Goal: Task Accomplishment & Management: Manage account settings

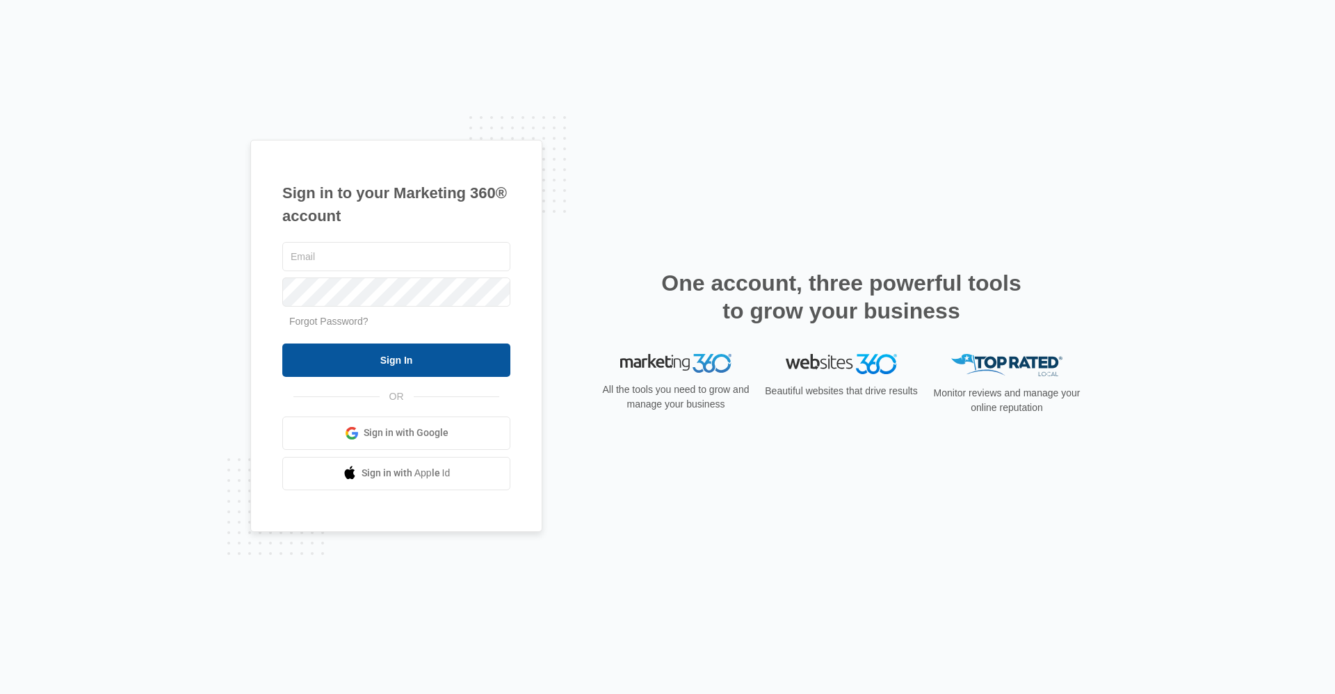
type input "[EMAIL_ADDRESS][DOMAIN_NAME]"
click at [450, 358] on input "Sign In" at bounding box center [396, 360] width 228 height 33
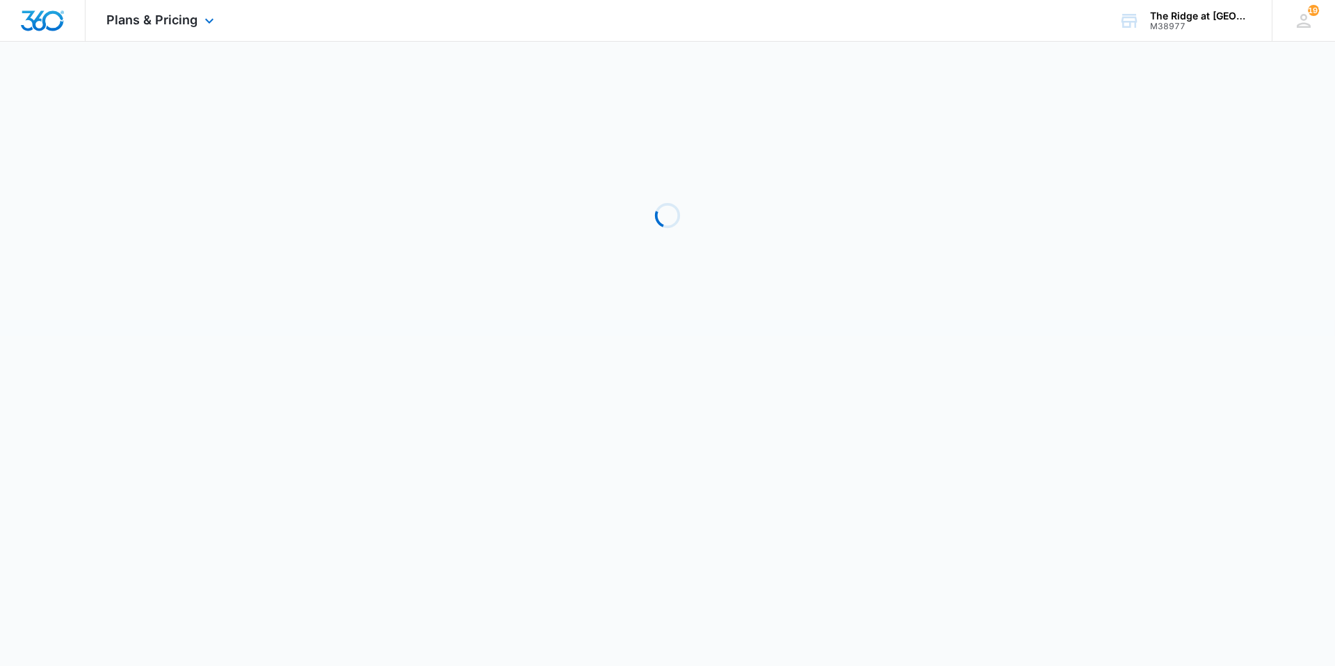
click at [113, 29] on div "Plans & Pricing Apps Reputation Websites Forms CRM Email Social Shop Payments P…" at bounding box center [162, 20] width 153 height 41
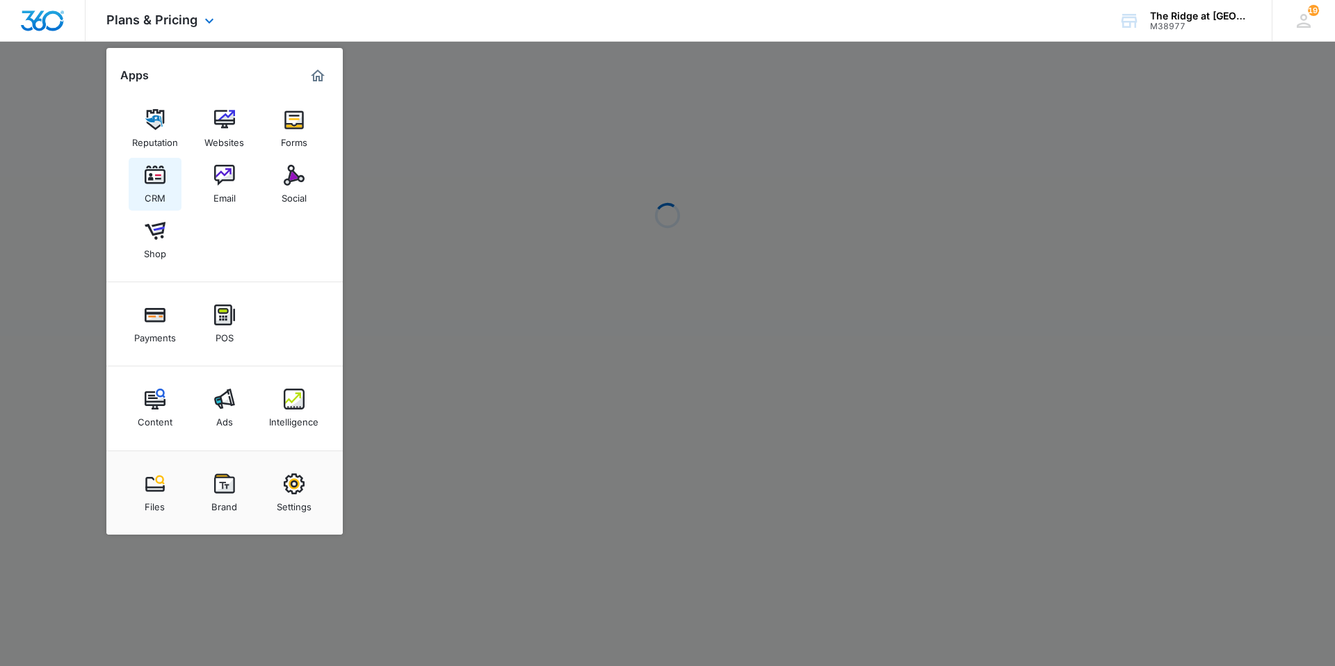
click at [138, 188] on link "CRM" at bounding box center [155, 184] width 53 height 53
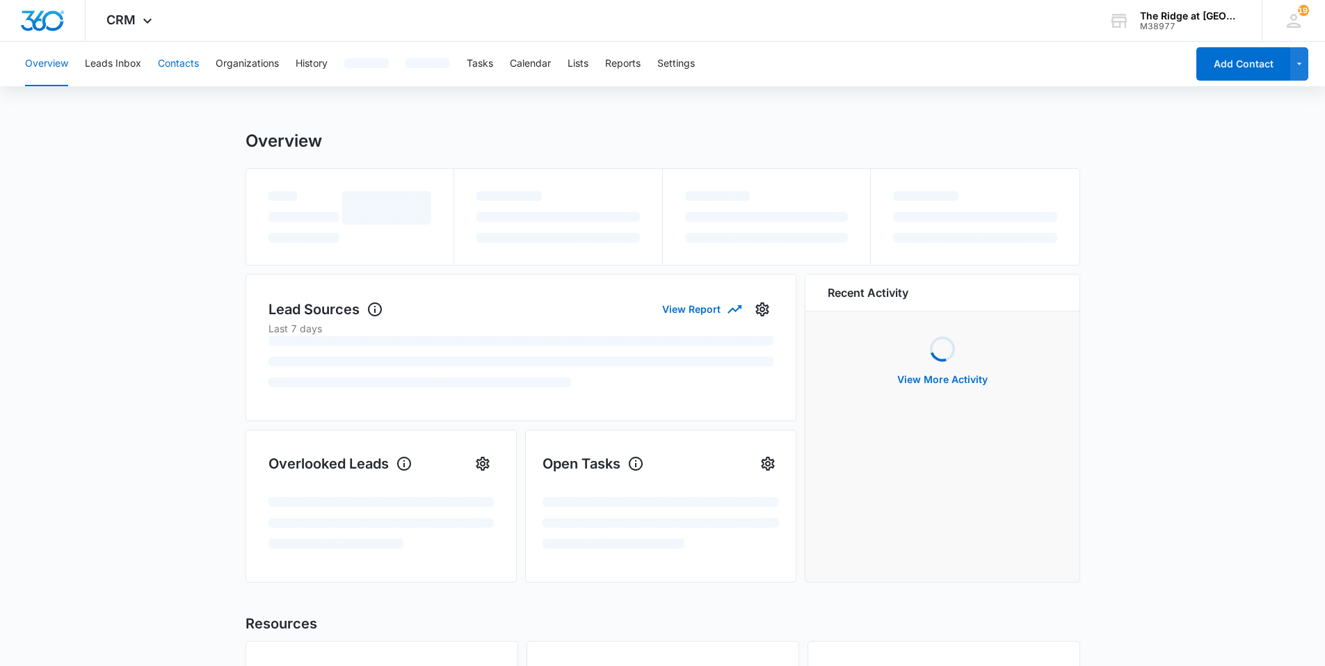
click at [184, 56] on button "Contacts" at bounding box center [178, 64] width 41 height 45
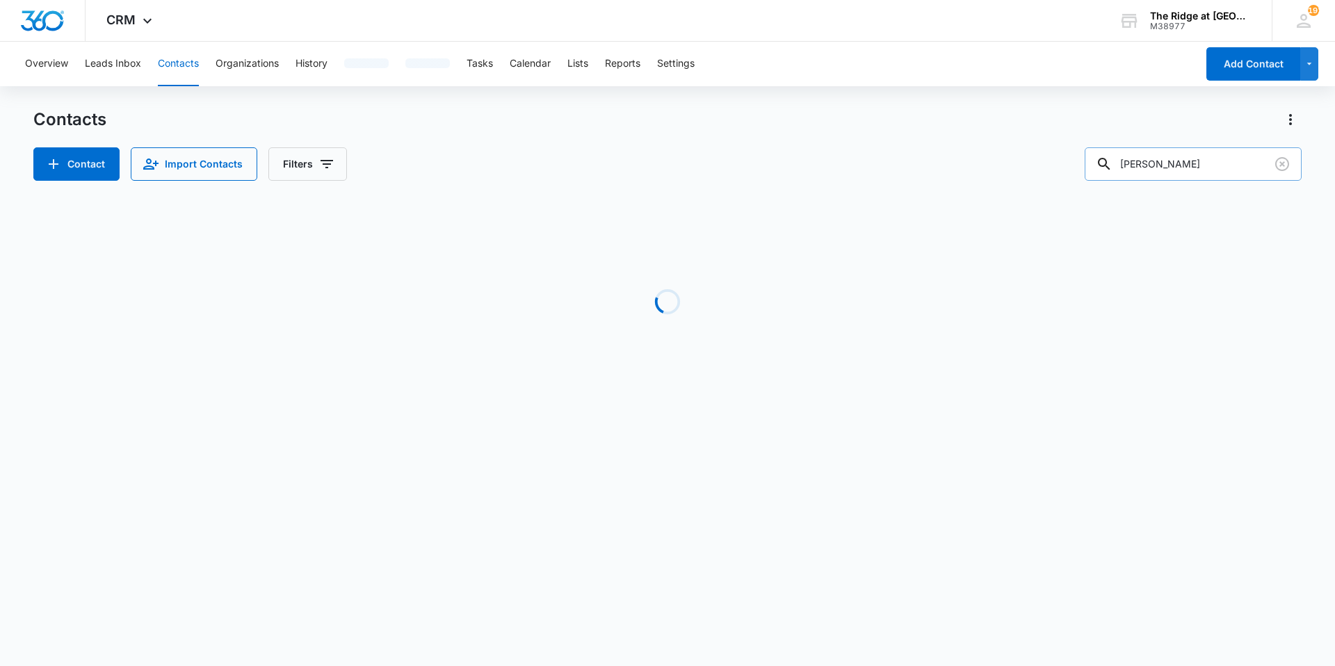
click at [1222, 163] on input "[PERSON_NAME]" at bounding box center [1193, 163] width 217 height 33
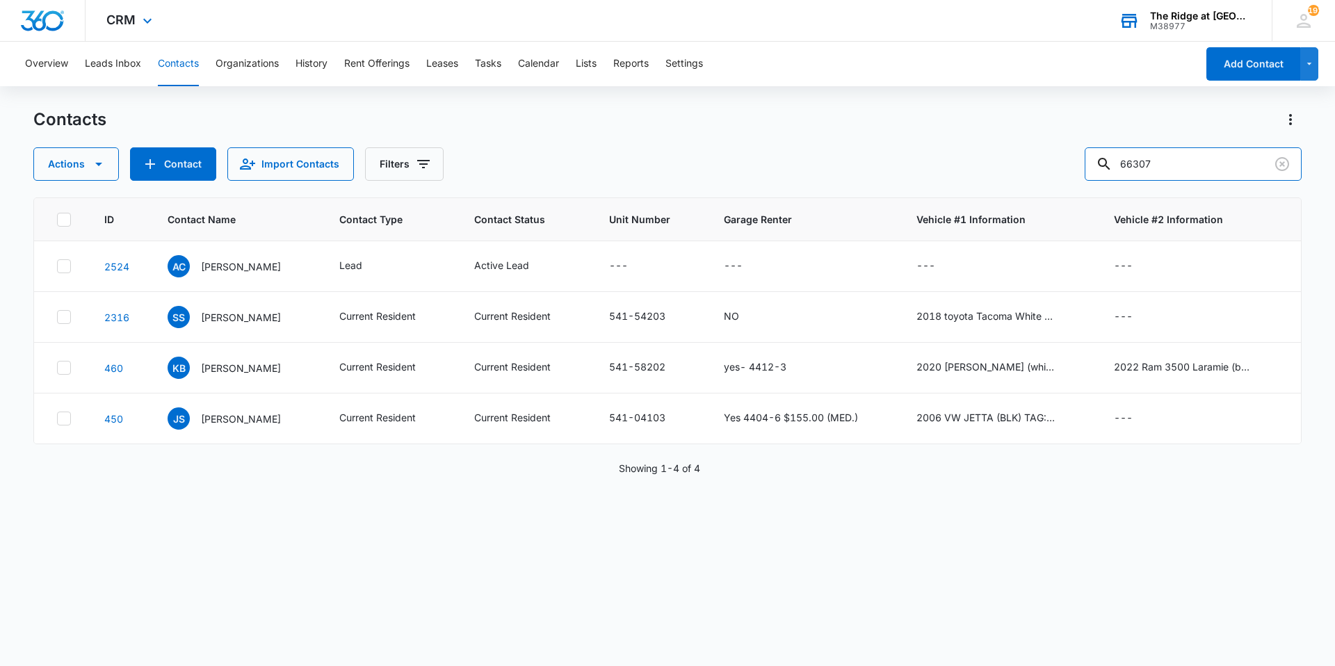
type input "66307"
